Goal: Information Seeking & Learning: Learn about a topic

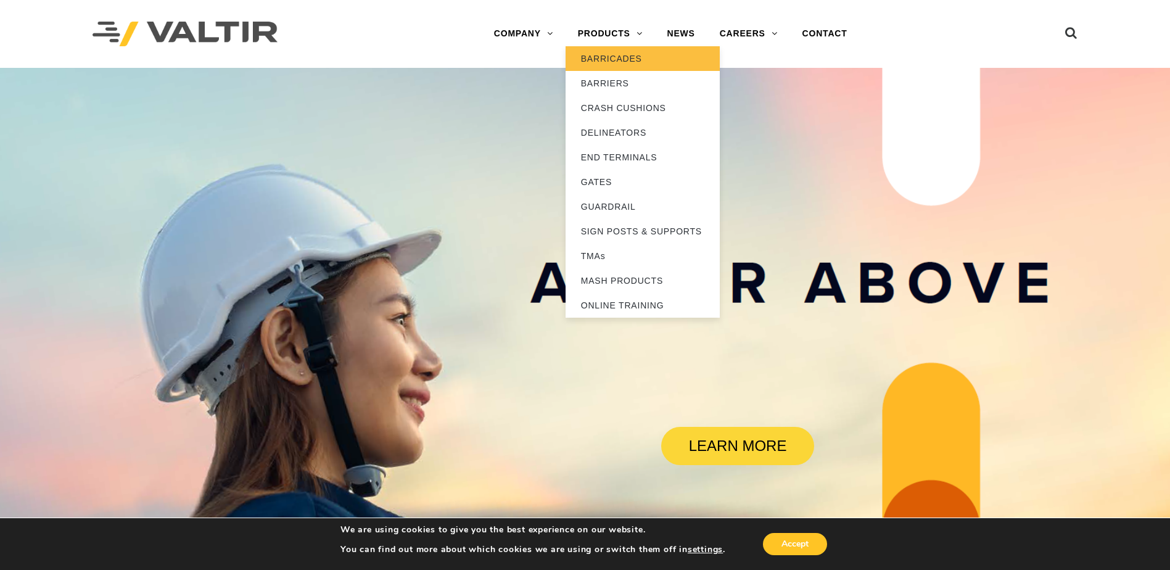
click at [621, 59] on link "BARRICADES" at bounding box center [643, 58] width 154 height 25
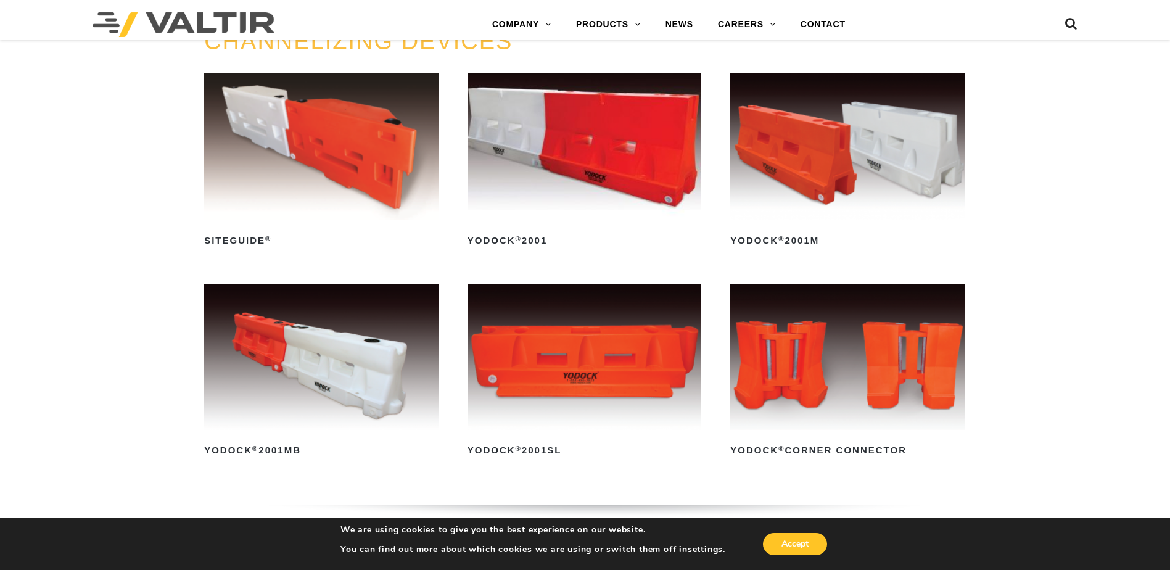
scroll to position [483, 0]
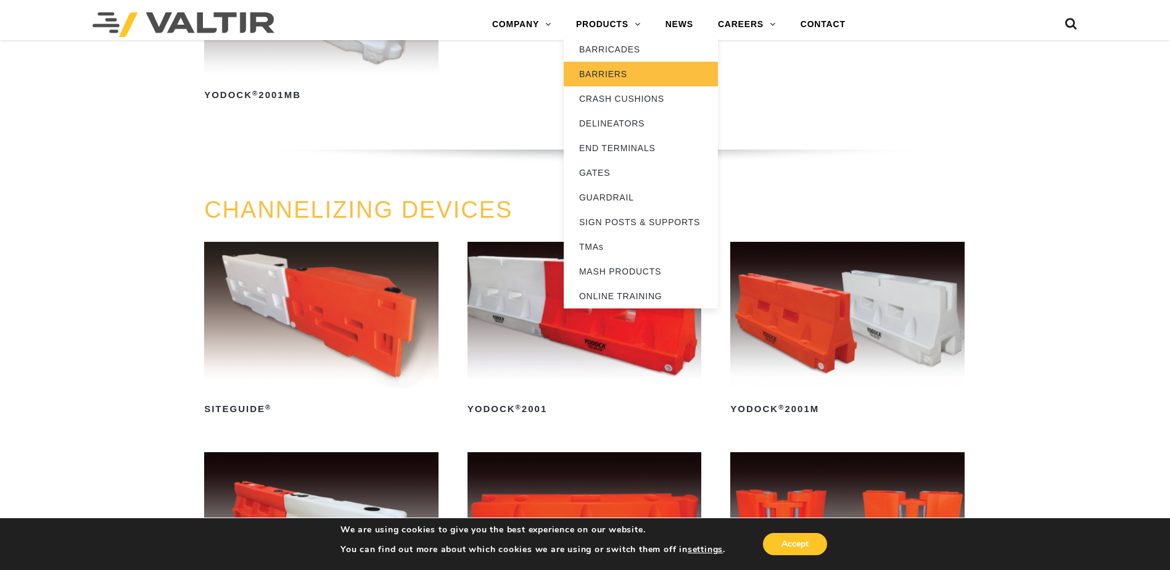
click at [615, 73] on link "BARRIERS" at bounding box center [641, 74] width 154 height 25
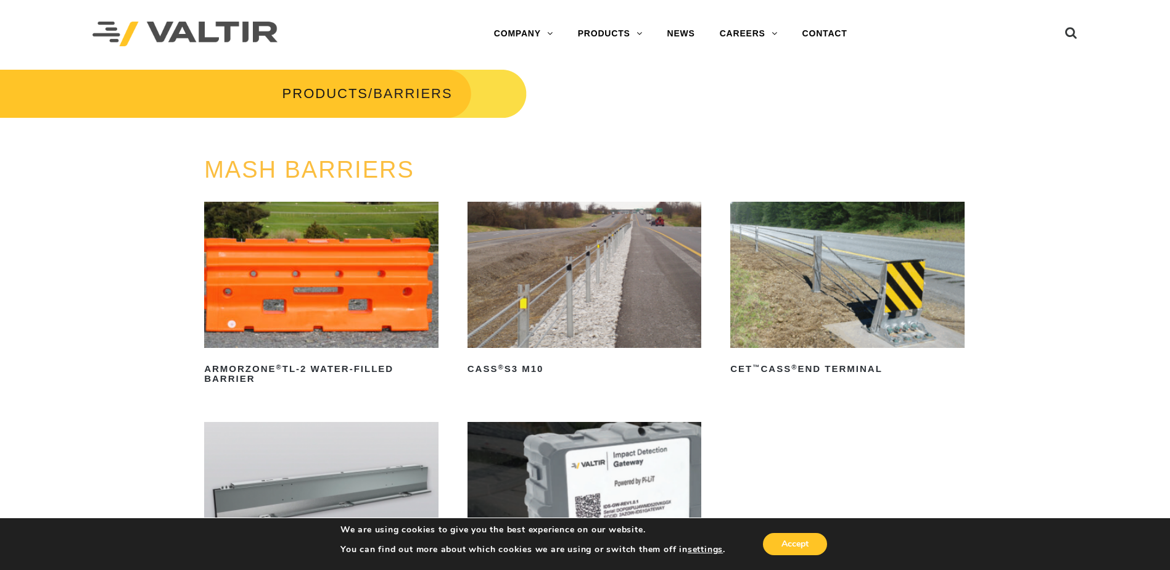
click at [621, 247] on img at bounding box center [585, 275] width 234 height 146
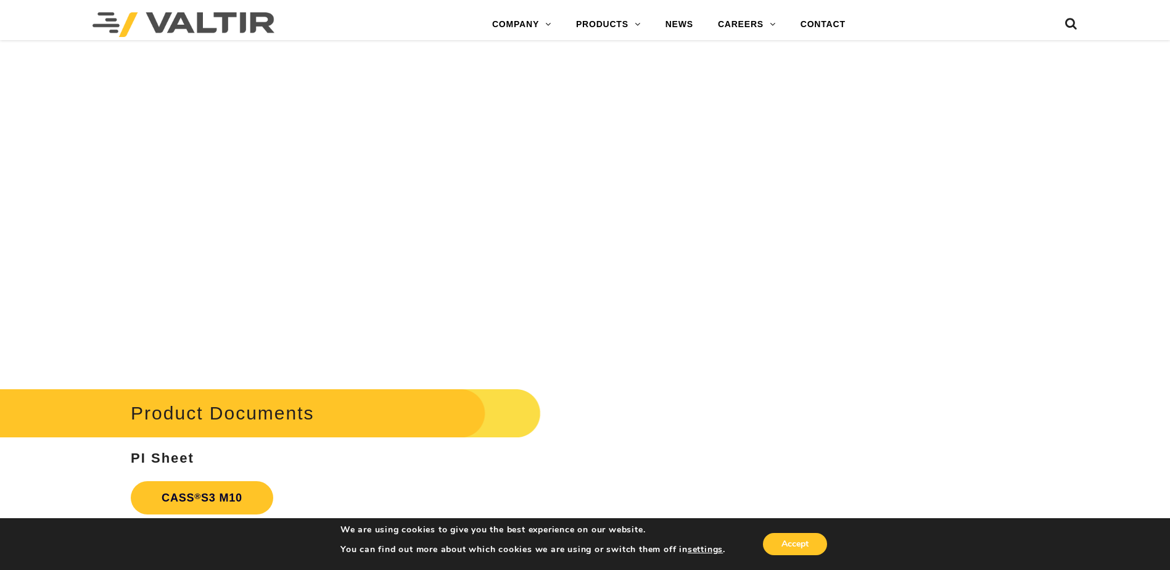
scroll to position [2591, 0]
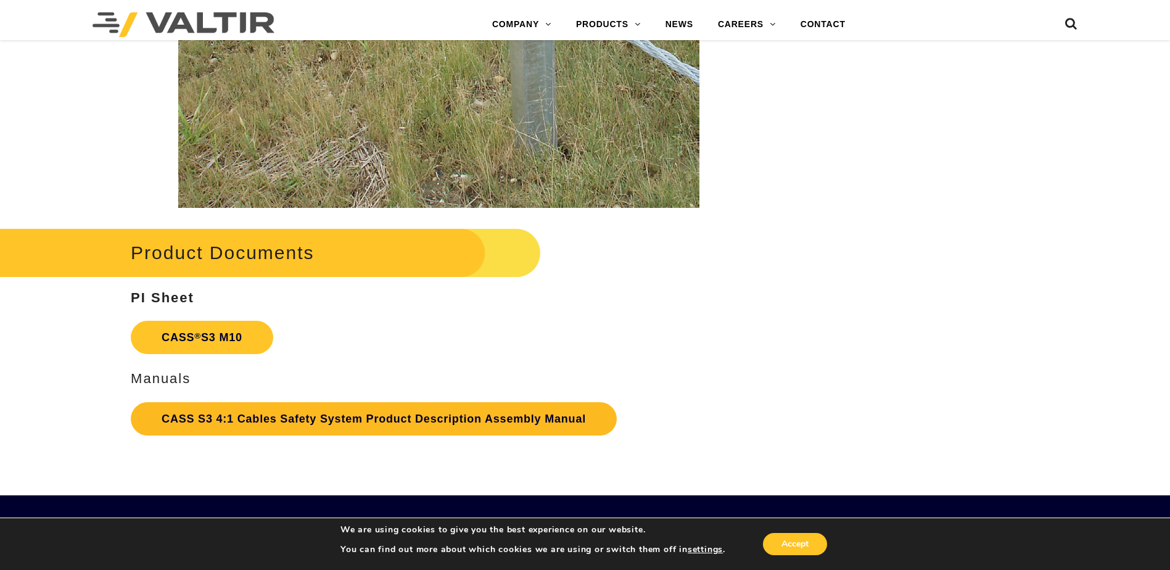
click at [267, 419] on link "CASS S3 4:1 Cables Safety System Product Description Assembly Manual" at bounding box center [374, 418] width 486 height 33
